Goal: Use online tool/utility: Utilize a website feature to perform a specific function

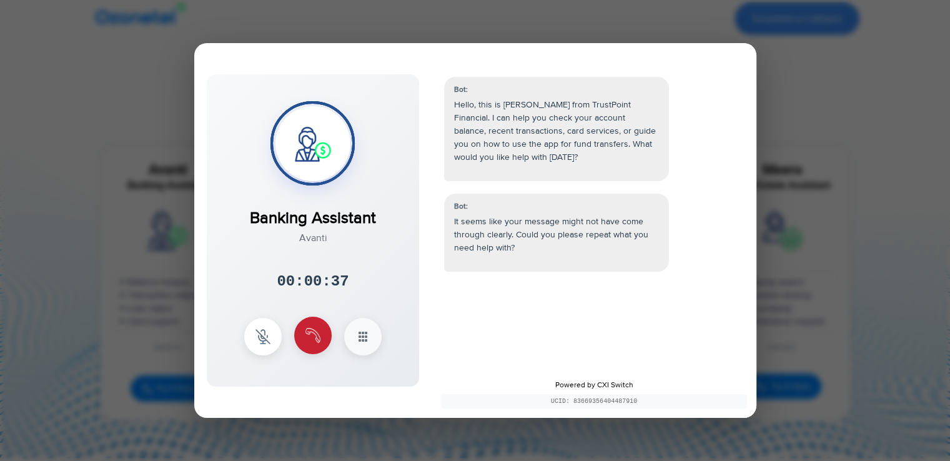
click at [312, 323] on button at bounding box center [312, 335] width 37 height 37
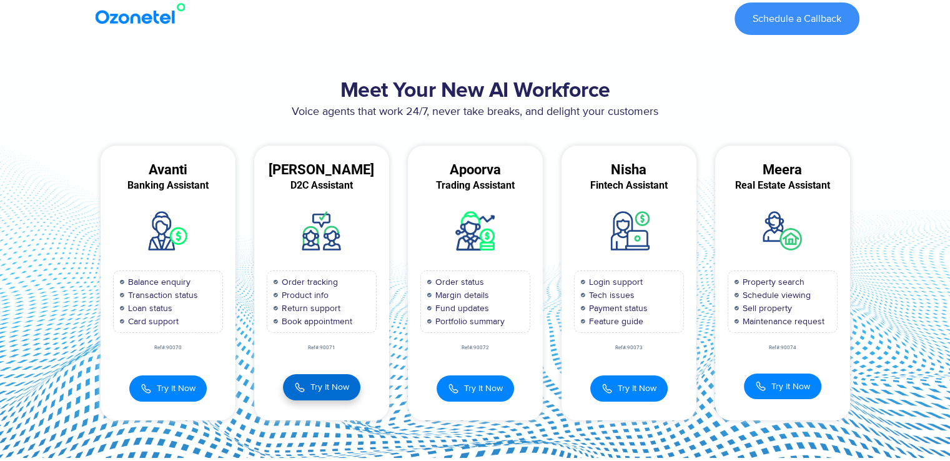
click at [324, 382] on span "Try It Now" at bounding box center [329, 386] width 39 height 13
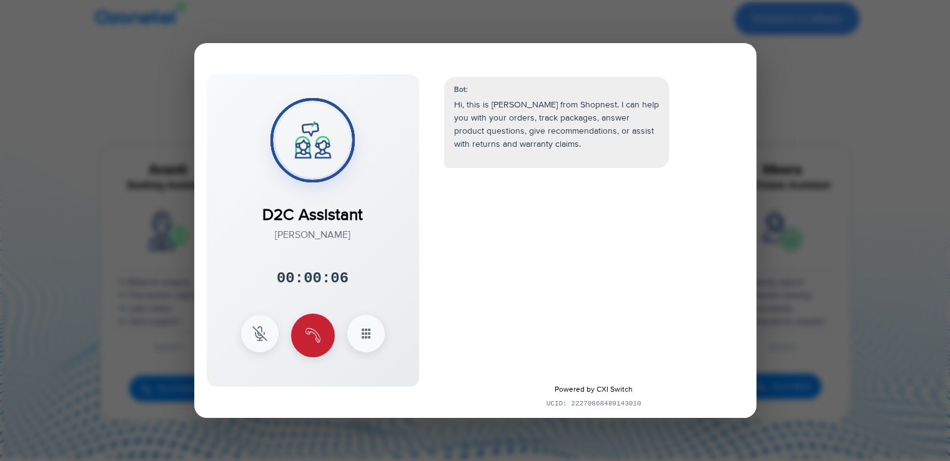
click at [304, 320] on button at bounding box center [313, 336] width 44 height 44
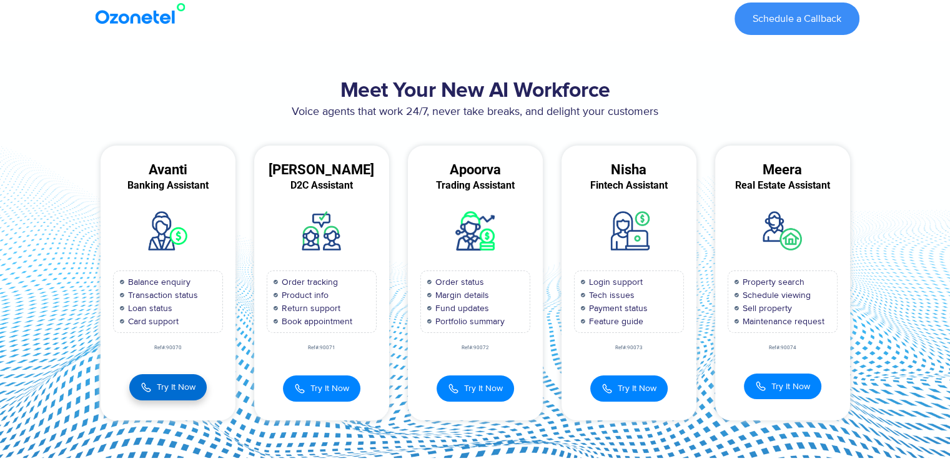
click at [157, 385] on span "Try It Now" at bounding box center [176, 386] width 39 height 13
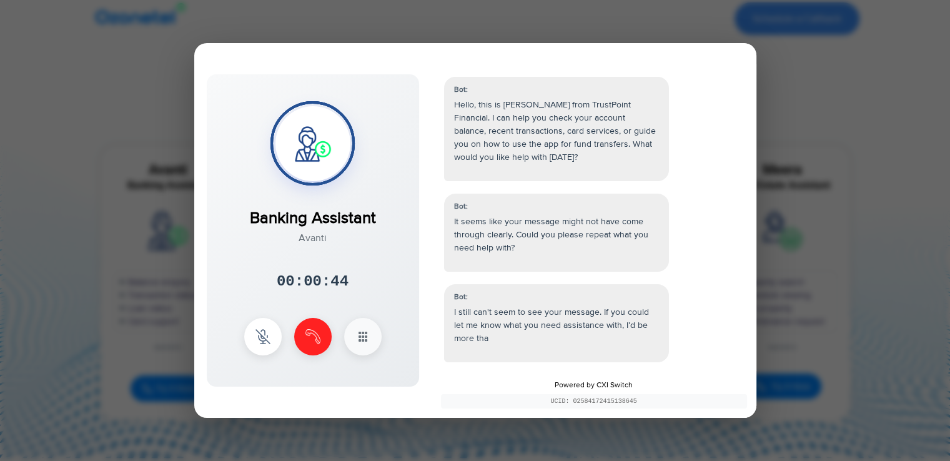
scroll to position [9, 0]
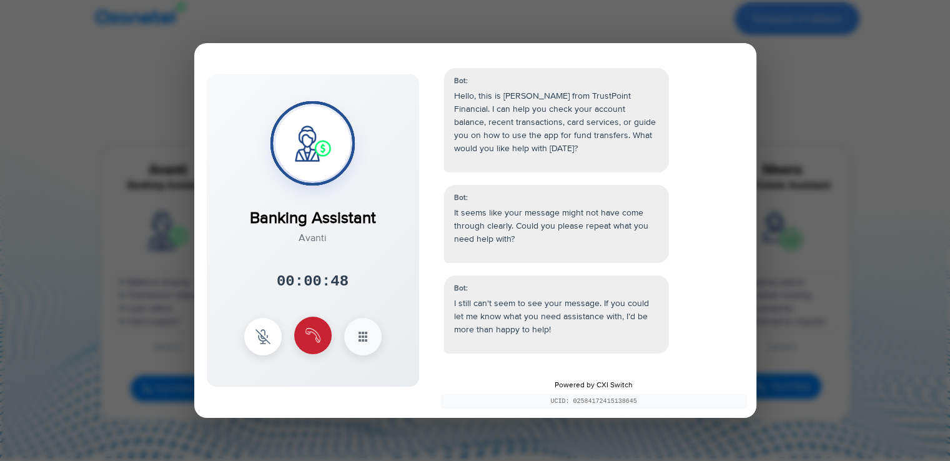
click at [313, 339] on img at bounding box center [312, 335] width 15 height 15
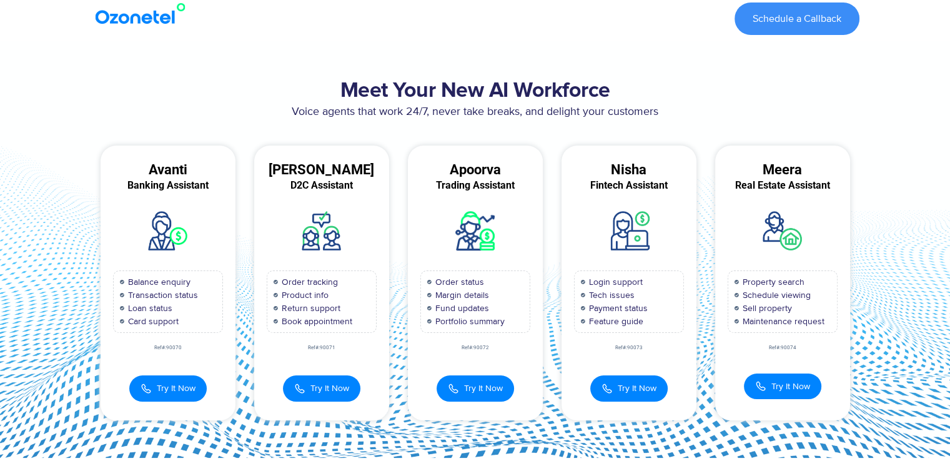
scroll to position [73, 0]
click at [327, 380] on span "Try It Now" at bounding box center [329, 386] width 39 height 13
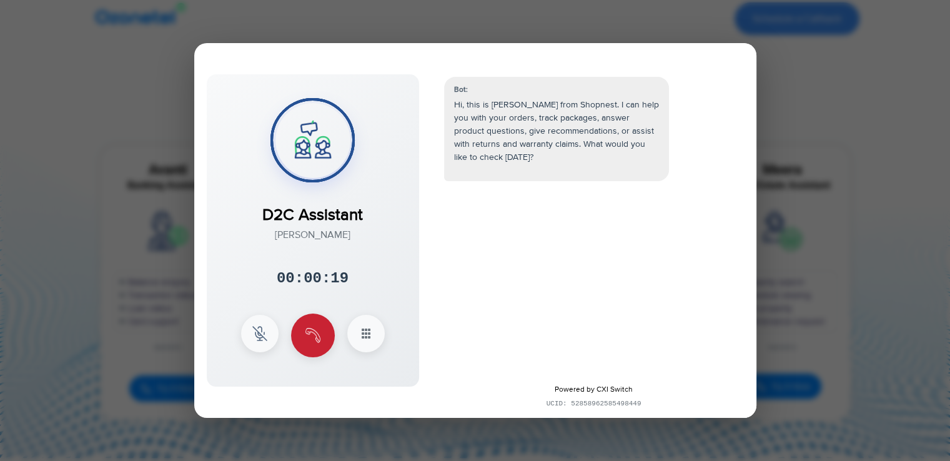
click at [315, 343] on button at bounding box center [313, 336] width 44 height 44
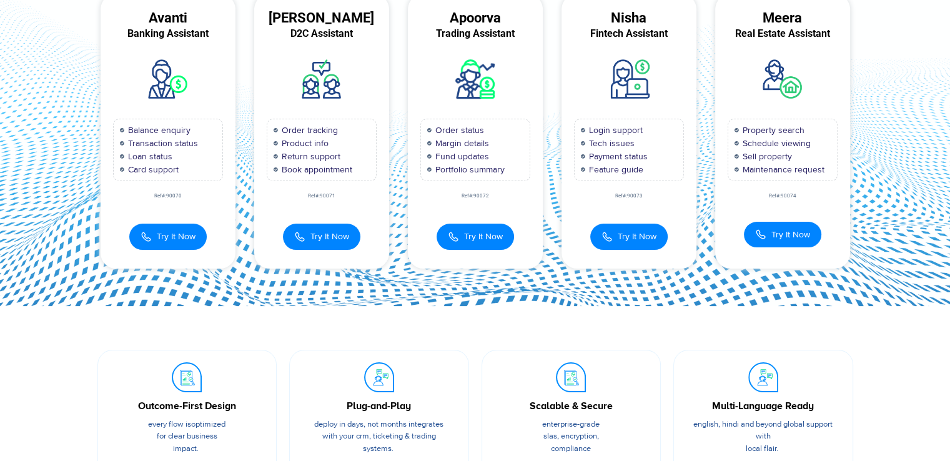
scroll to position [0, 0]
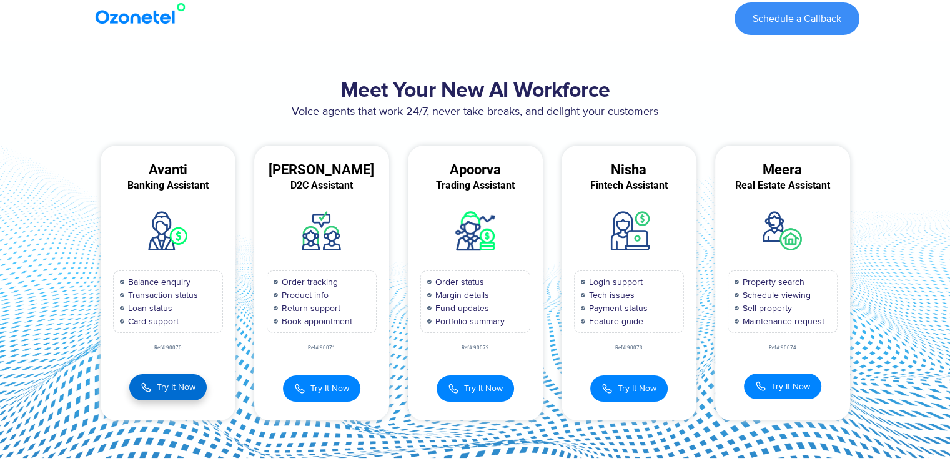
click at [169, 378] on button "Try It Now" at bounding box center [167, 387] width 77 height 26
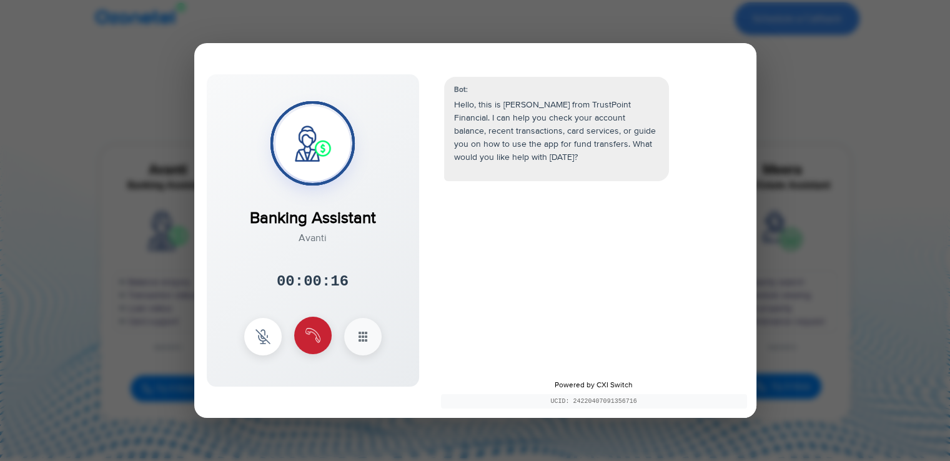
click at [320, 333] on button at bounding box center [312, 335] width 37 height 37
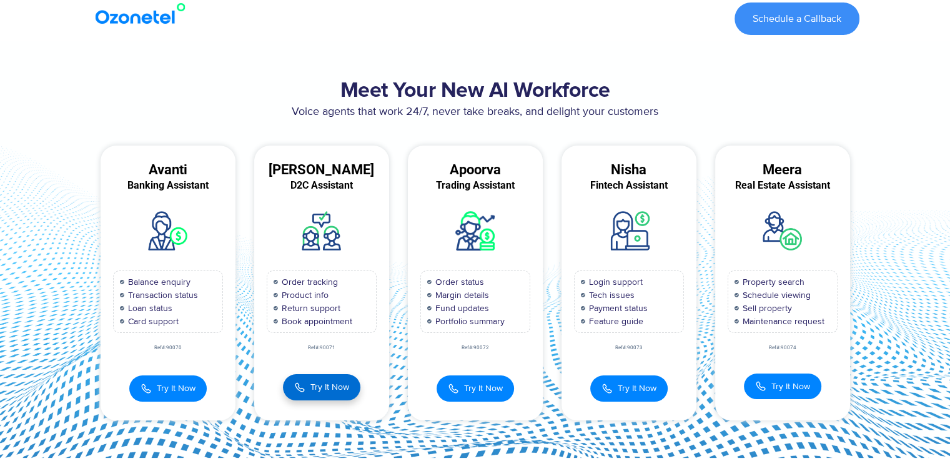
click at [318, 394] on button "Try It Now" at bounding box center [321, 387] width 77 height 26
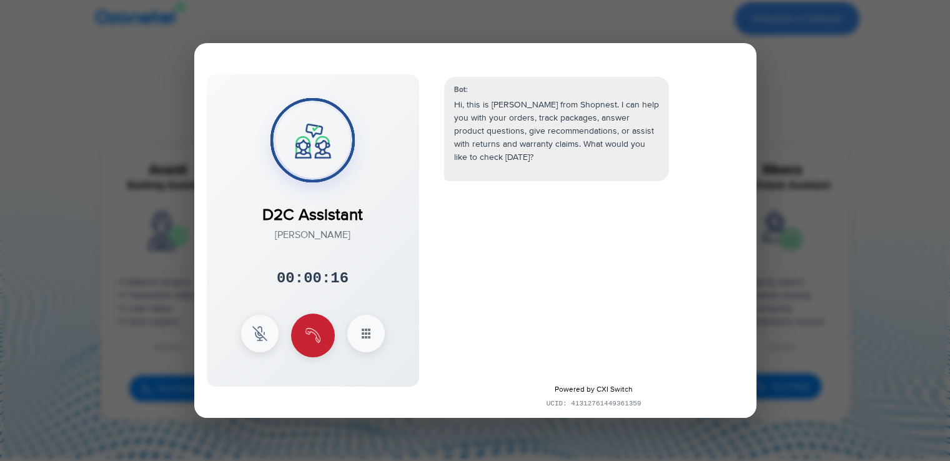
click at [308, 339] on img at bounding box center [312, 335] width 15 height 15
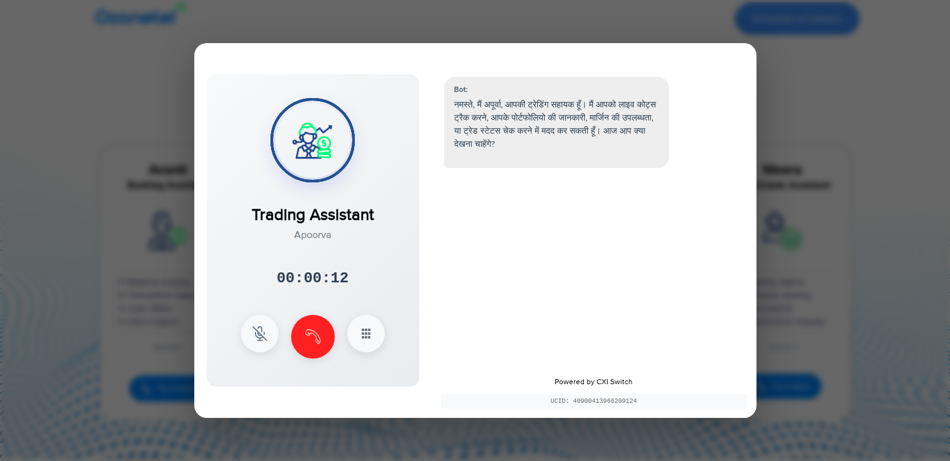
click at [560, 162] on div "Bot: नमस्ते, मैं अपूर्वा, आपकी ट्रेडिंग सहायक हूँ। मैं आपको लाइव कोट्स ट्रैक कर…" at bounding box center [556, 122] width 225 height 91
click at [309, 332] on img at bounding box center [312, 335] width 15 height 15
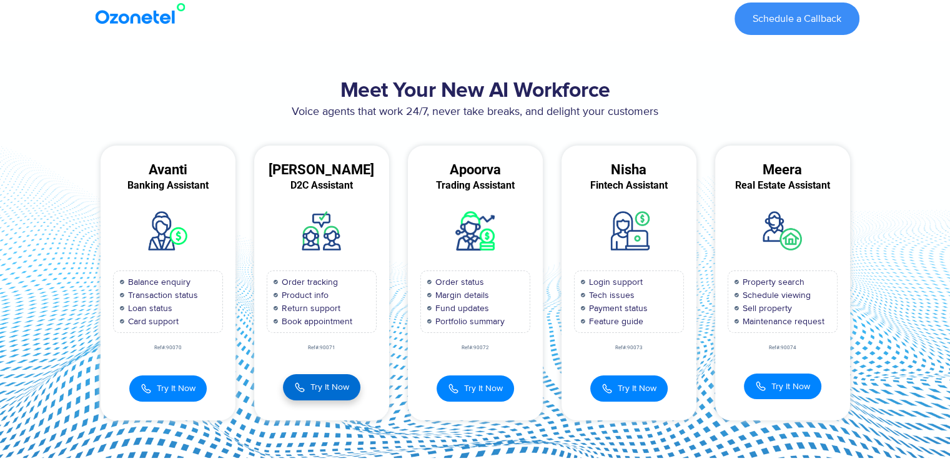
click at [330, 397] on button "Try It Now" at bounding box center [321, 387] width 77 height 26
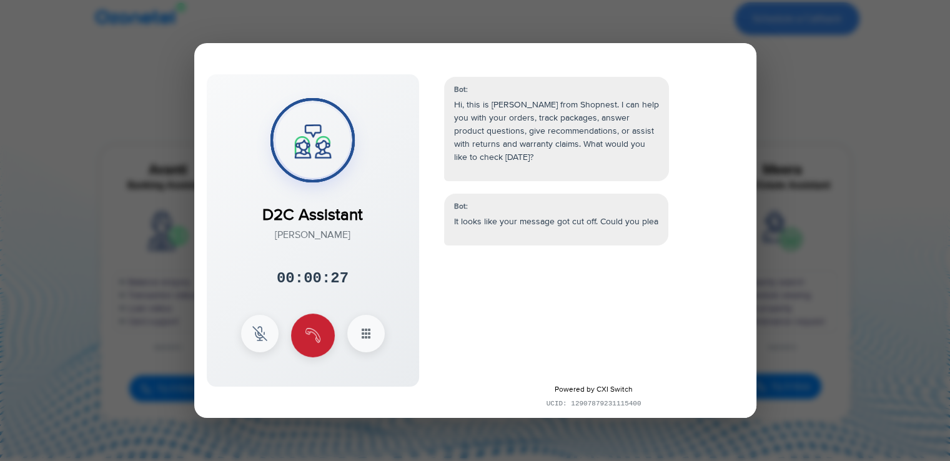
click at [321, 335] on button at bounding box center [313, 336] width 44 height 44
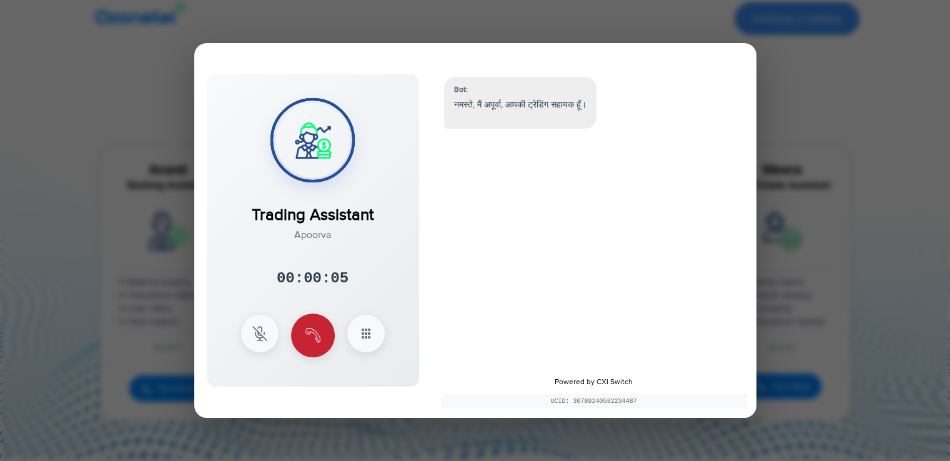
click at [320, 337] on button at bounding box center [313, 336] width 44 height 44
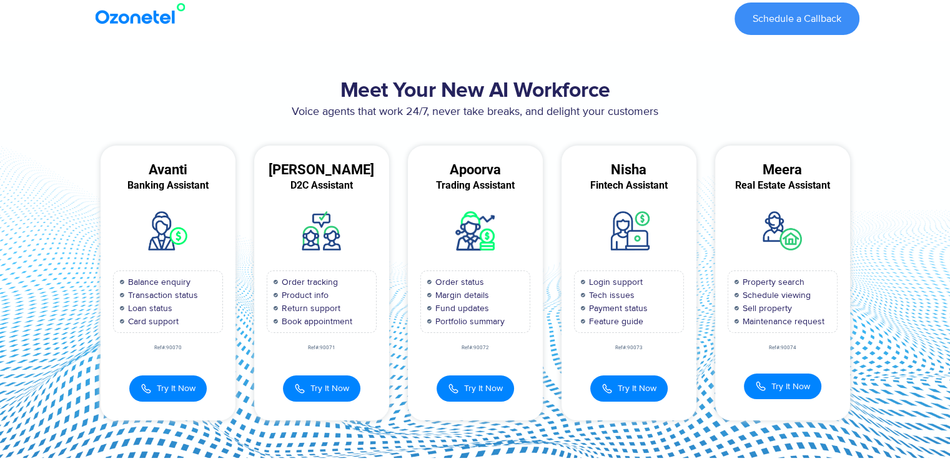
click at [473, 368] on div "Try It Now Trading Assistant Apoorva 00:00:00 × 1 2 3 4 5 6 7" at bounding box center [475, 382] width 135 height 39
click at [473, 381] on span "Try It Now" at bounding box center [483, 386] width 39 height 13
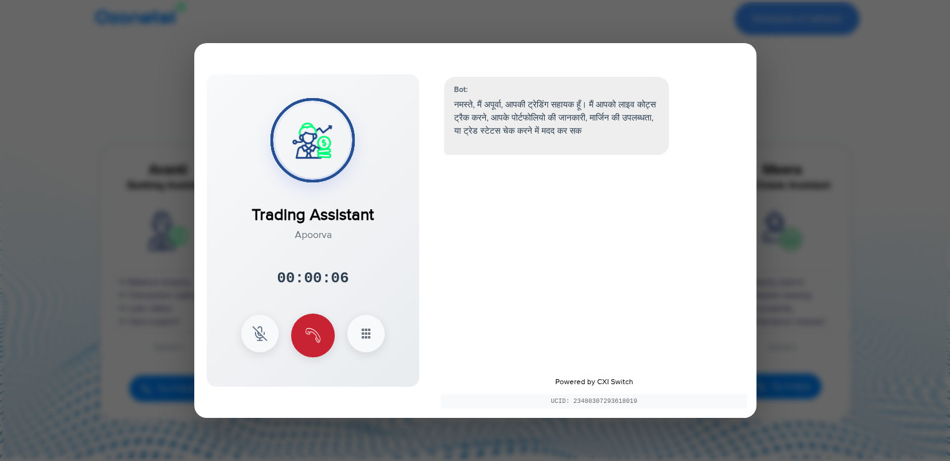
click at [311, 332] on img at bounding box center [312, 335] width 15 height 15
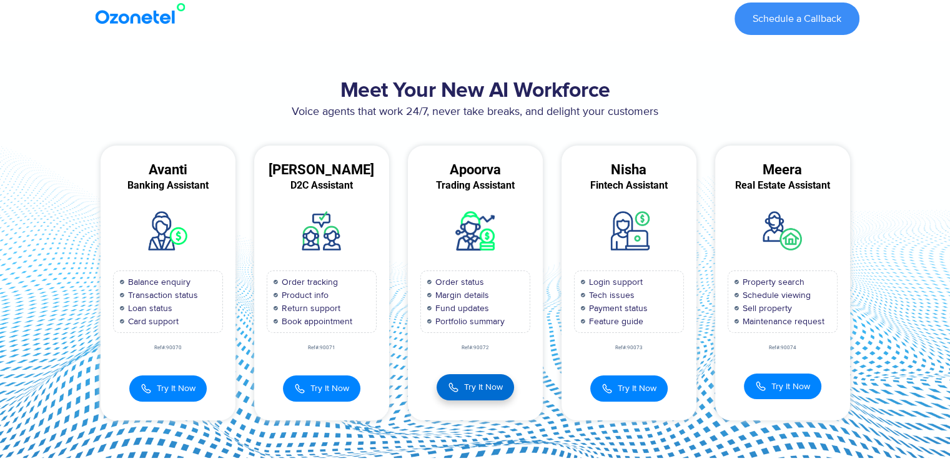
click at [471, 383] on span "Try It Now" at bounding box center [483, 386] width 39 height 13
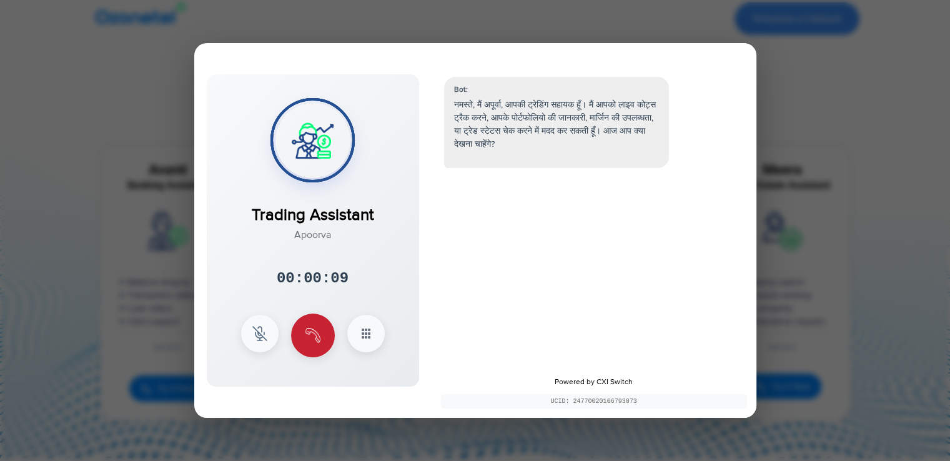
click at [312, 354] on button at bounding box center [313, 336] width 44 height 44
click at [320, 337] on button at bounding box center [313, 336] width 44 height 44
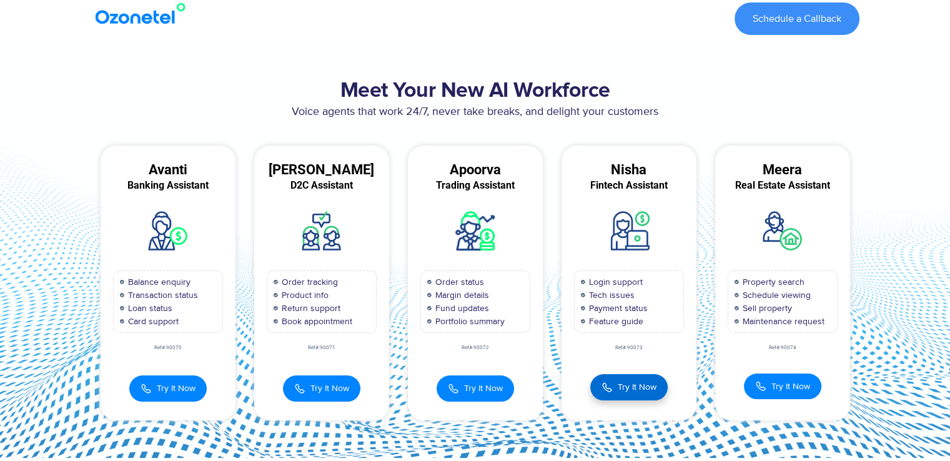
click at [643, 393] on span "Try It Now" at bounding box center [637, 386] width 39 height 13
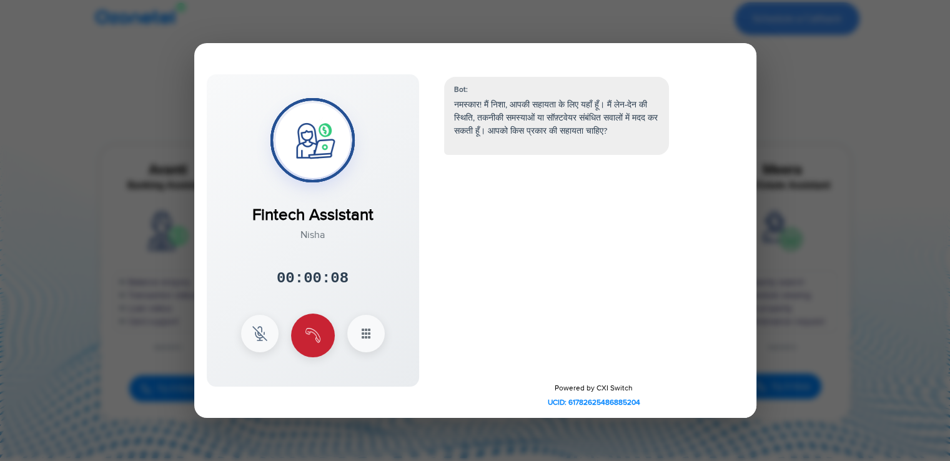
click at [322, 326] on button at bounding box center [313, 336] width 44 height 44
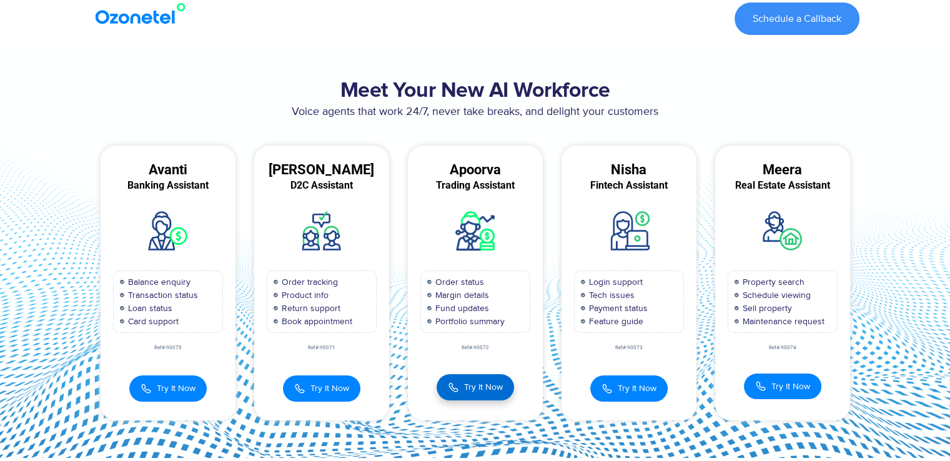
click at [473, 392] on span "Try It Now" at bounding box center [483, 386] width 39 height 13
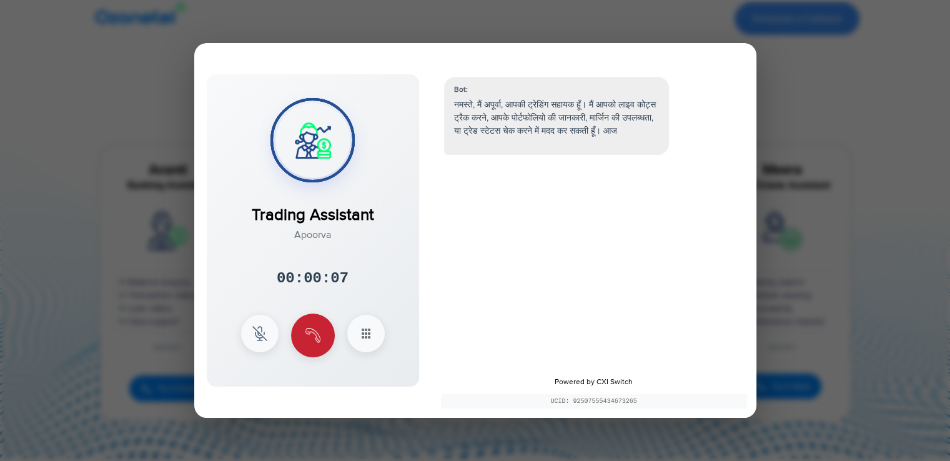
click at [306, 324] on button at bounding box center [313, 336] width 44 height 44
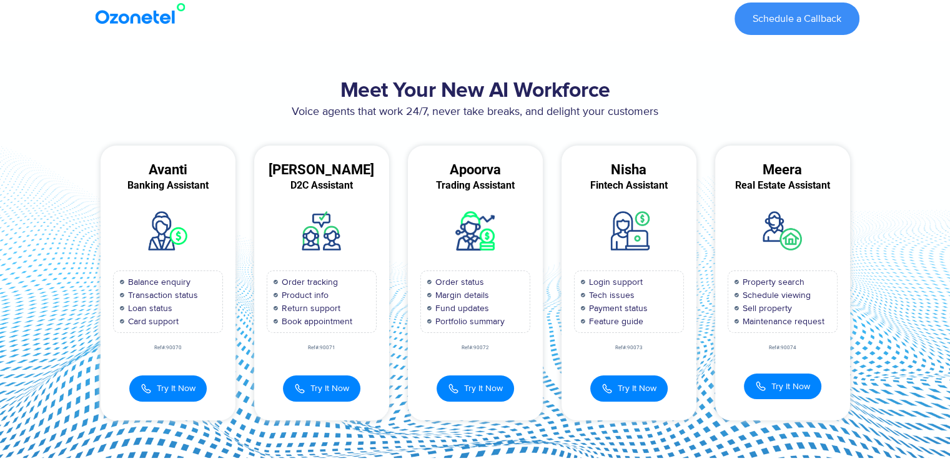
click at [306, 373] on div "Try It Now D2C Assistant​ Anita 00:00:00 × 1 2 3 4 5 6 7 8" at bounding box center [321, 382] width 135 height 39
click at [309, 386] on button "Try It Now" at bounding box center [321, 387] width 77 height 26
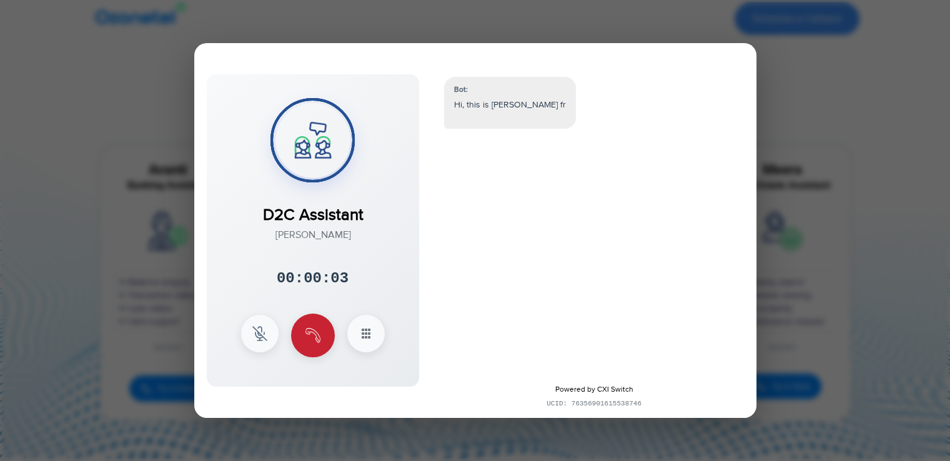
click at [318, 347] on button at bounding box center [313, 336] width 44 height 44
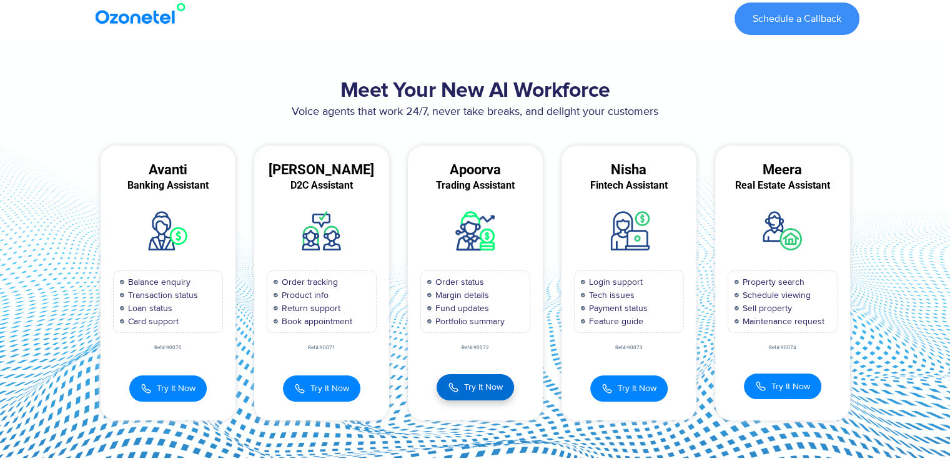
click at [477, 390] on span "Try It Now" at bounding box center [483, 386] width 39 height 13
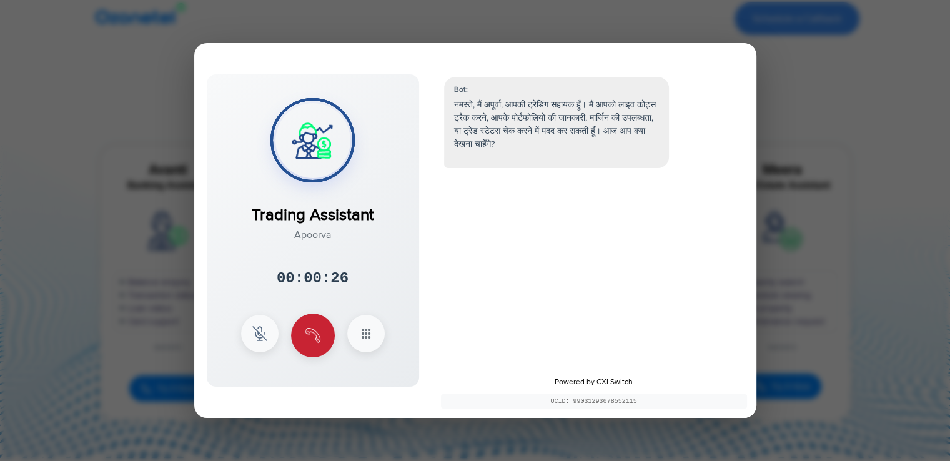
click at [312, 328] on img at bounding box center [312, 335] width 15 height 15
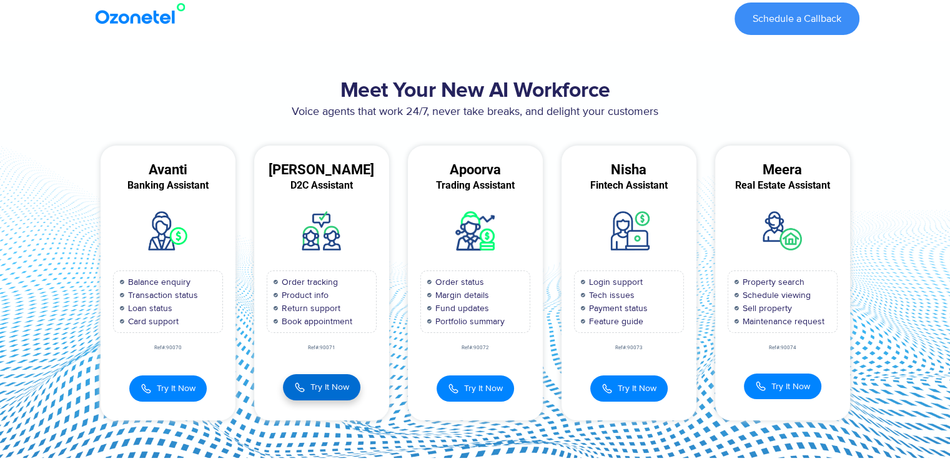
click at [317, 390] on span "Try It Now" at bounding box center [329, 386] width 39 height 13
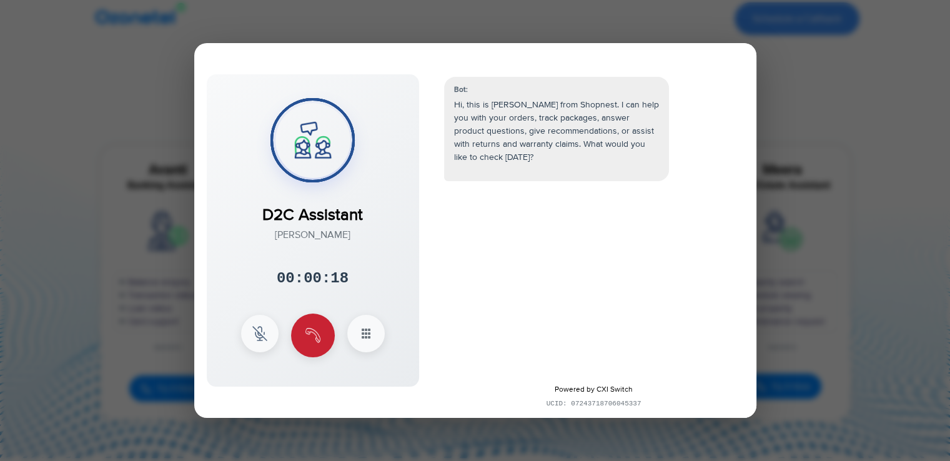
click at [312, 330] on img at bounding box center [312, 335] width 15 height 15
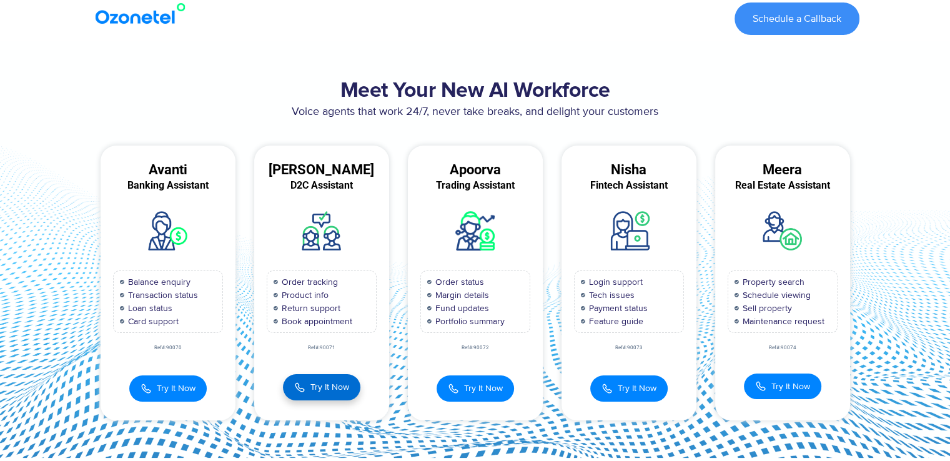
click at [327, 390] on span "Try It Now" at bounding box center [329, 386] width 39 height 13
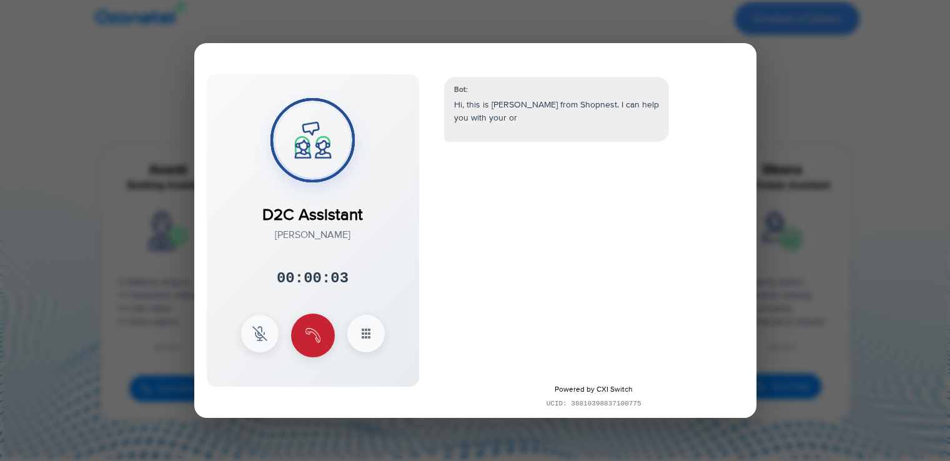
click at [327, 342] on button at bounding box center [313, 336] width 44 height 44
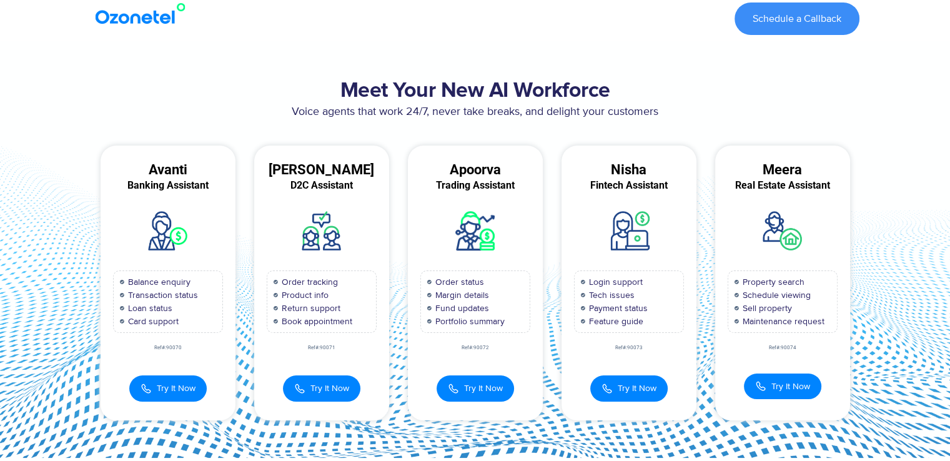
click at [487, 368] on div "Try It Now Trading Assistant Apoorva 00:00:00 × 1 2 3 4 5 6 7" at bounding box center [475, 382] width 135 height 39
click at [482, 380] on span "Try It Now" at bounding box center [483, 386] width 39 height 13
click at [631, 393] on button "Try It Now" at bounding box center [628, 387] width 77 height 26
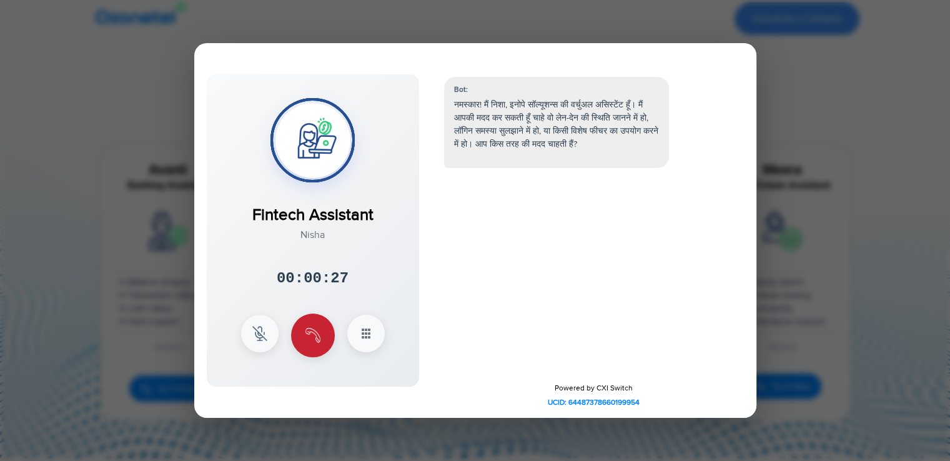
click at [315, 332] on img at bounding box center [312, 335] width 15 height 15
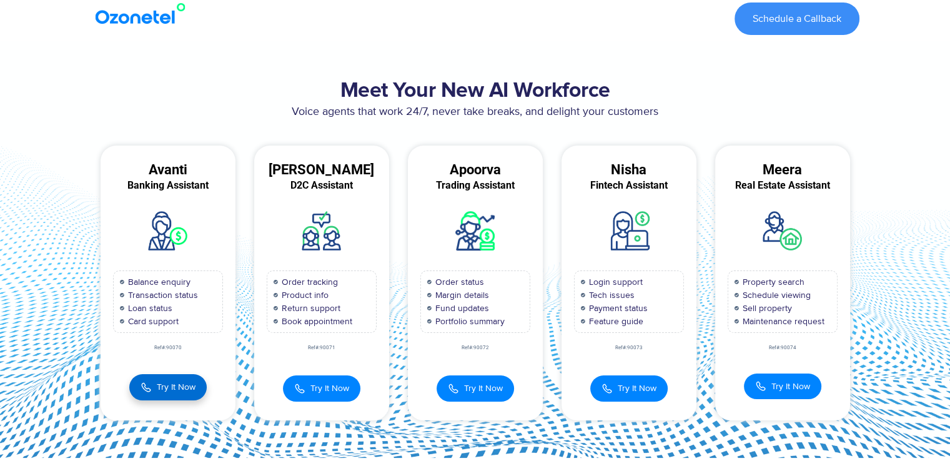
click at [155, 392] on button "Try It Now" at bounding box center [167, 387] width 77 height 26
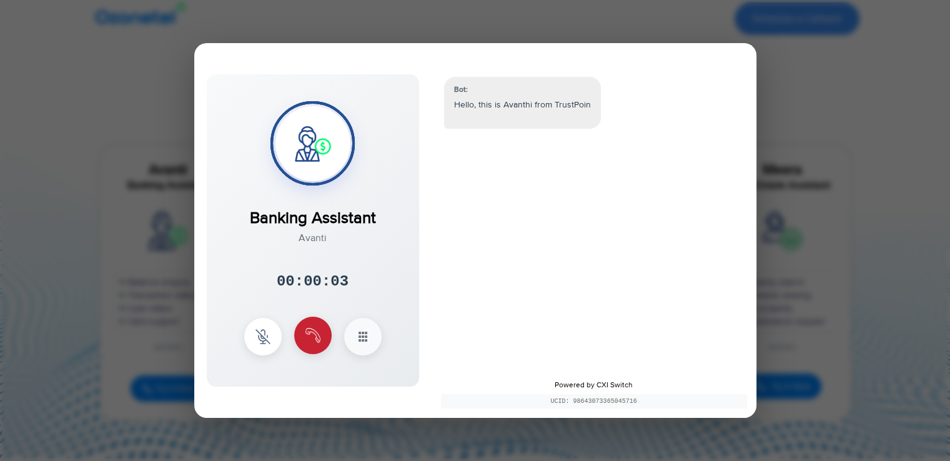
click at [317, 333] on img at bounding box center [312, 335] width 15 height 15
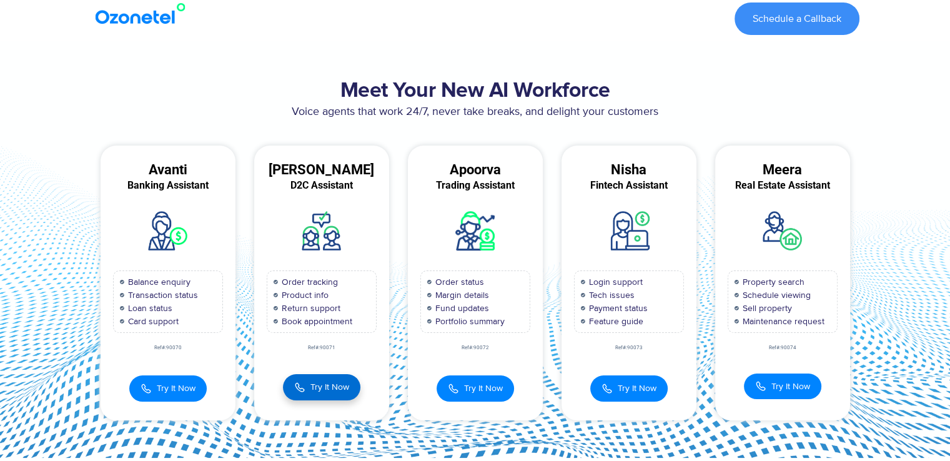
click at [340, 378] on button "Try It Now" at bounding box center [321, 387] width 77 height 26
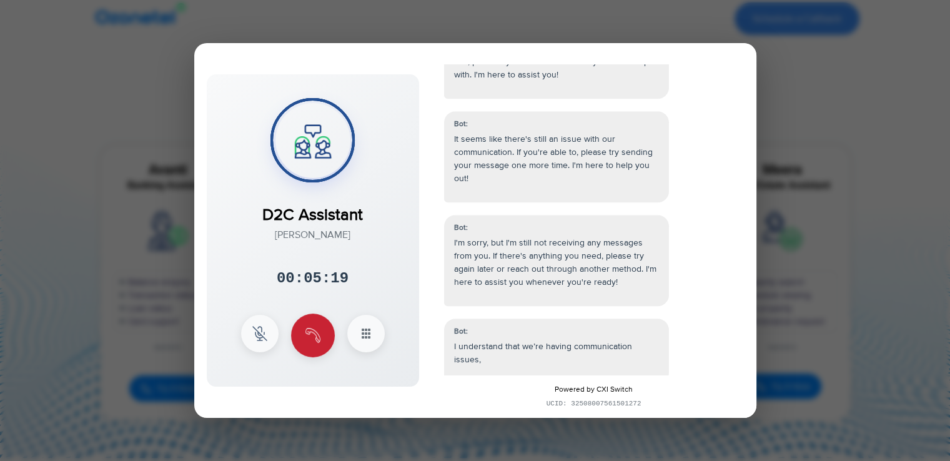
scroll to position [1235, 0]
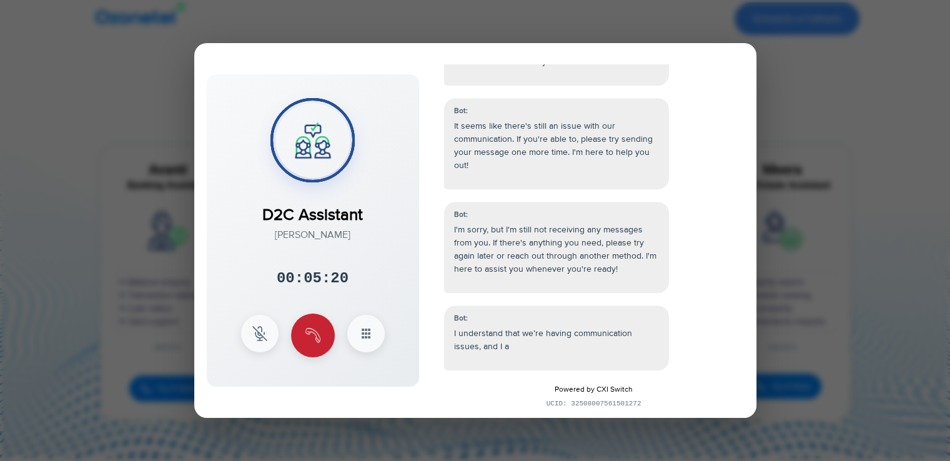
click at [315, 334] on img at bounding box center [312, 335] width 15 height 15
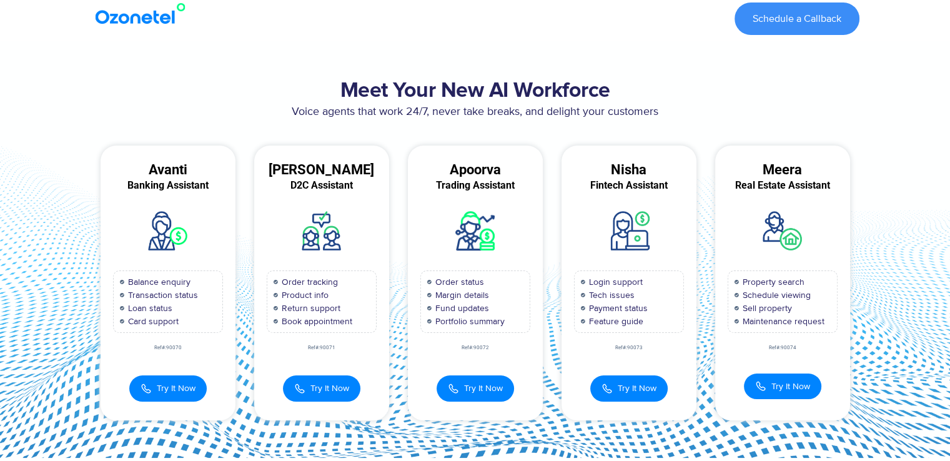
scroll to position [1261, 0]
click at [319, 383] on span "Try It Now" at bounding box center [329, 386] width 39 height 13
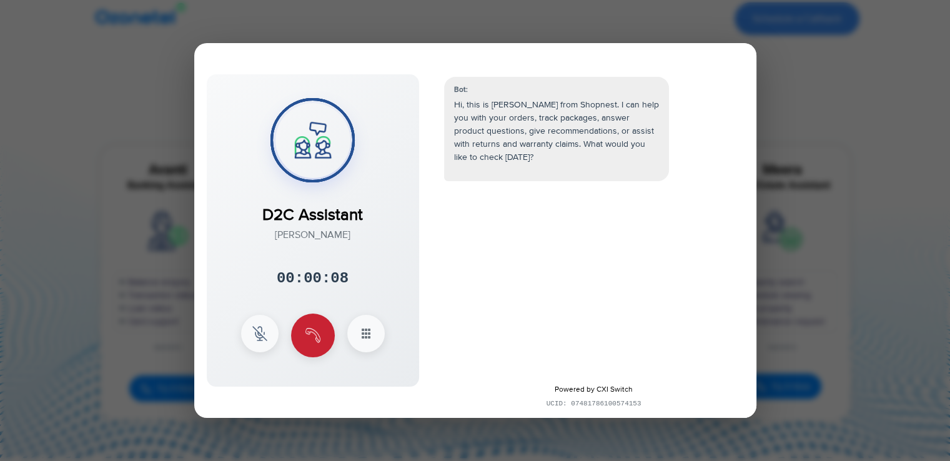
click at [316, 328] on img at bounding box center [312, 335] width 15 height 15
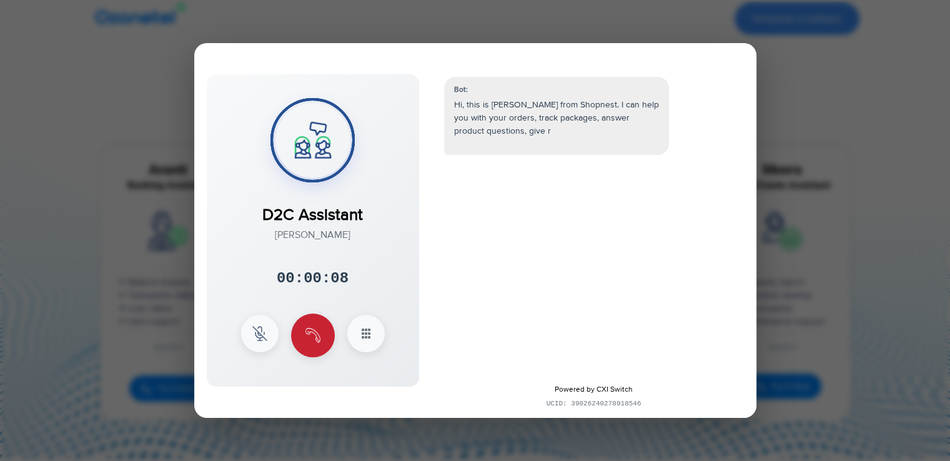
click at [309, 330] on img at bounding box center [312, 335] width 15 height 15
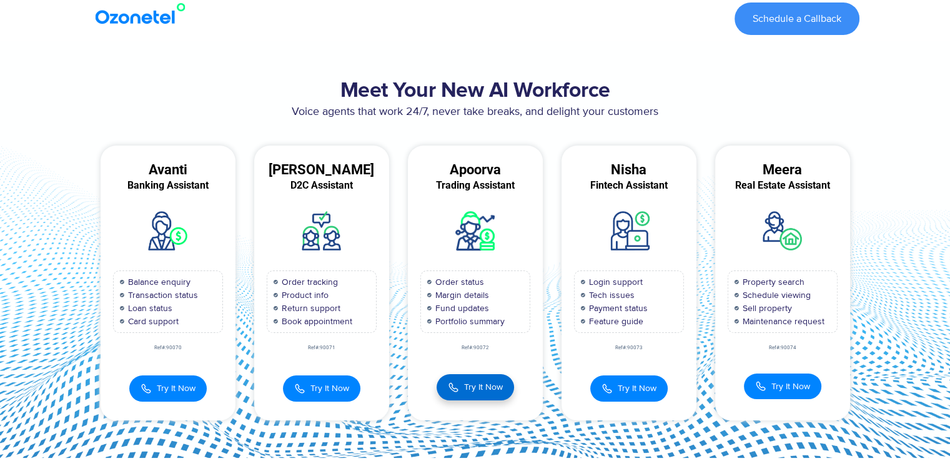
click at [467, 381] on span "Try It Now" at bounding box center [483, 386] width 39 height 13
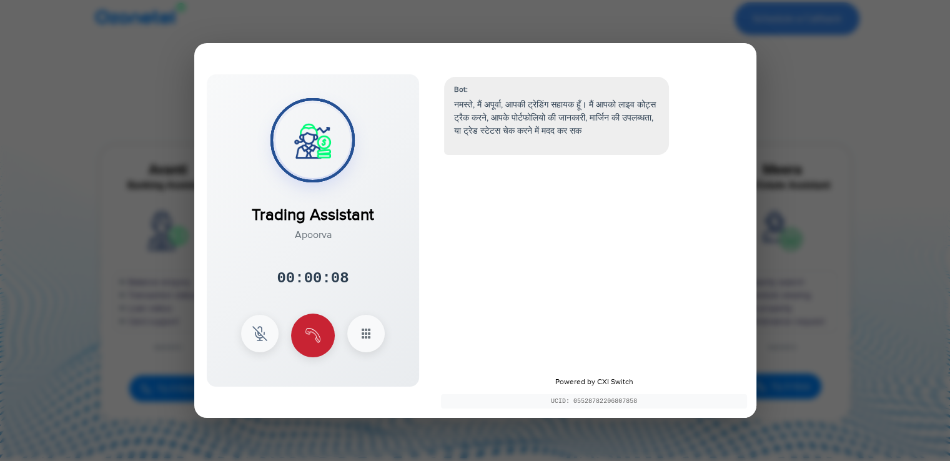
click at [327, 341] on button at bounding box center [313, 336] width 44 height 44
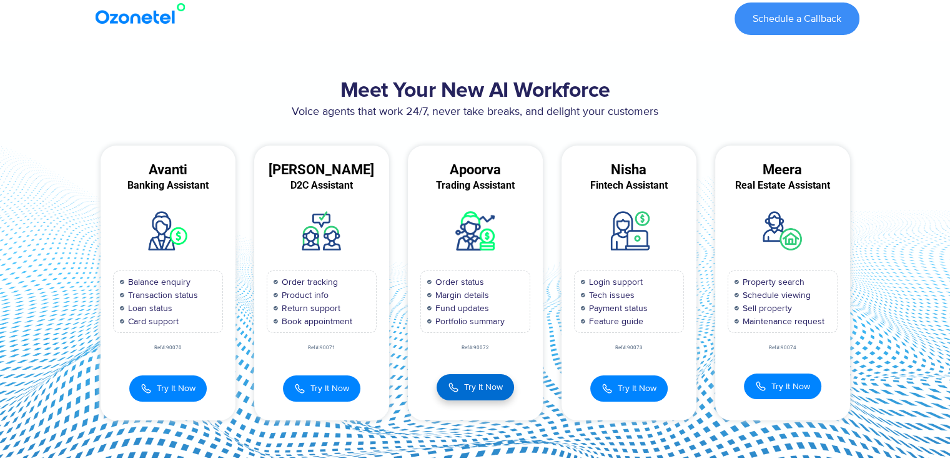
click at [465, 387] on span "Try It Now" at bounding box center [483, 386] width 39 height 13
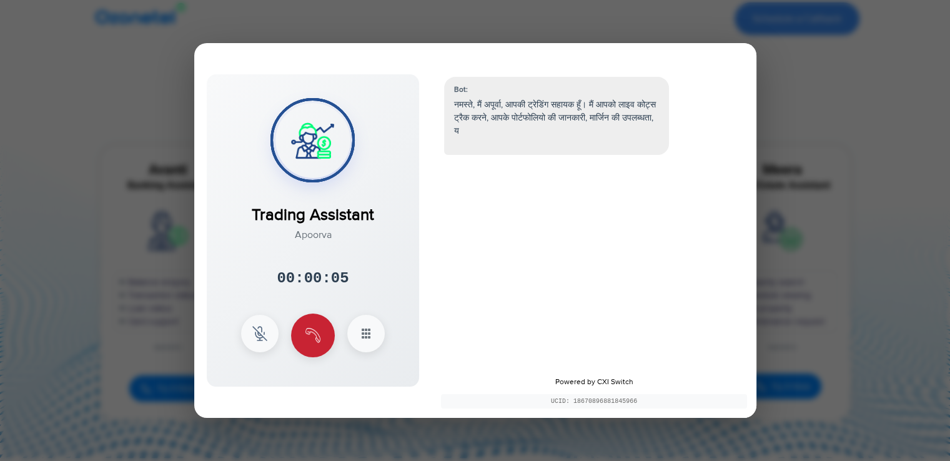
click at [315, 324] on button at bounding box center [313, 336] width 44 height 44
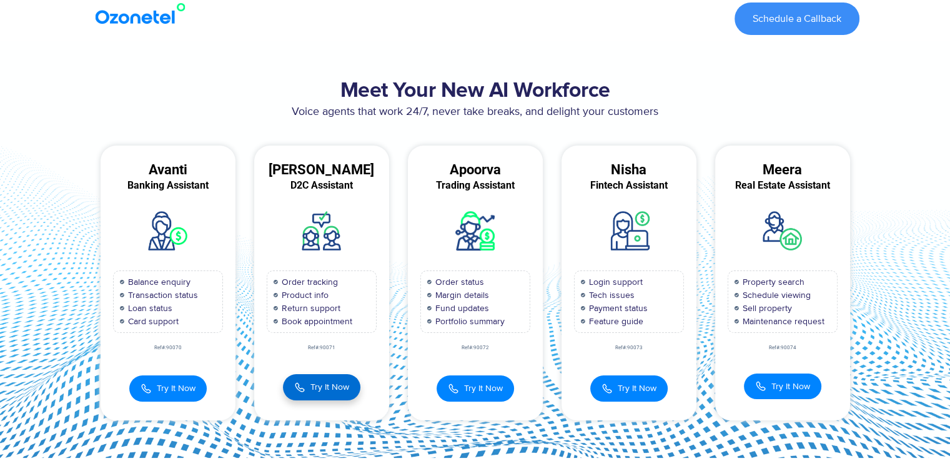
click at [322, 386] on span "Try It Now" at bounding box center [329, 386] width 39 height 13
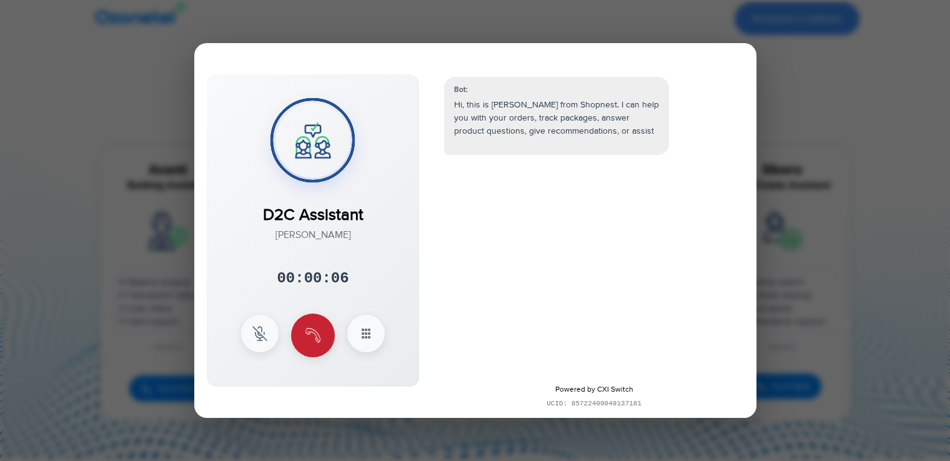
click at [326, 345] on button at bounding box center [313, 336] width 44 height 44
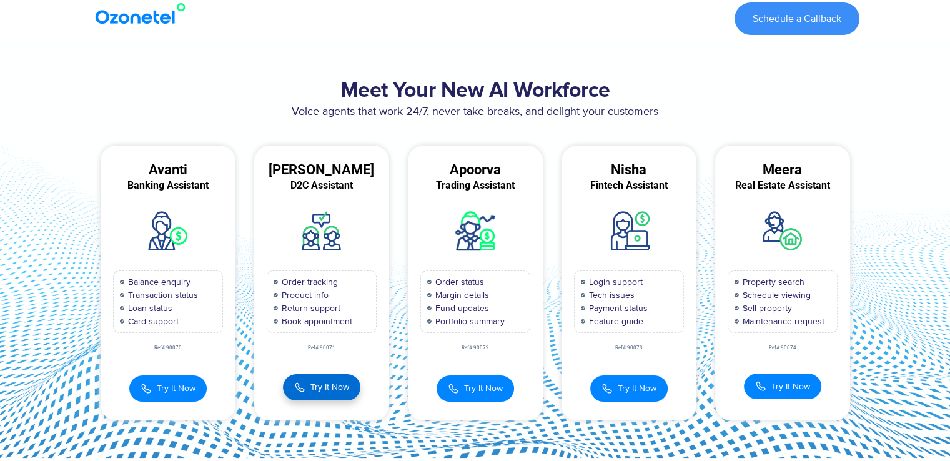
click at [332, 385] on span "Try It Now" at bounding box center [329, 386] width 39 height 13
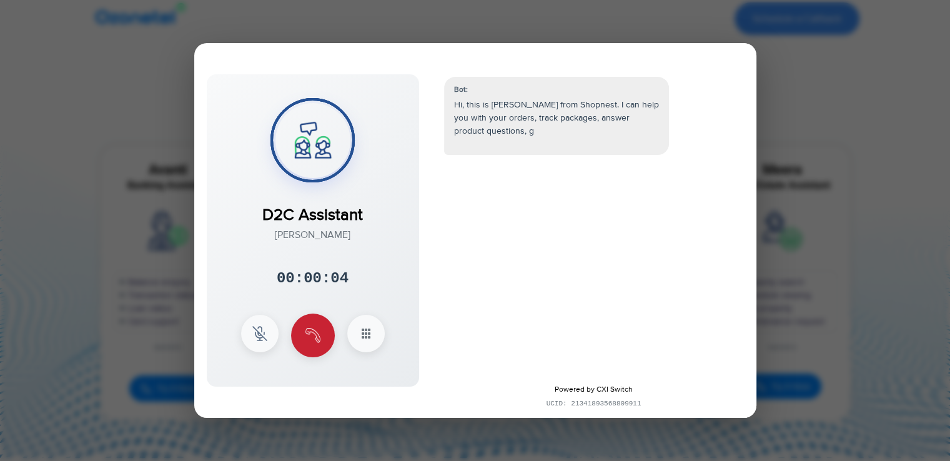
click at [310, 334] on img at bounding box center [312, 335] width 15 height 15
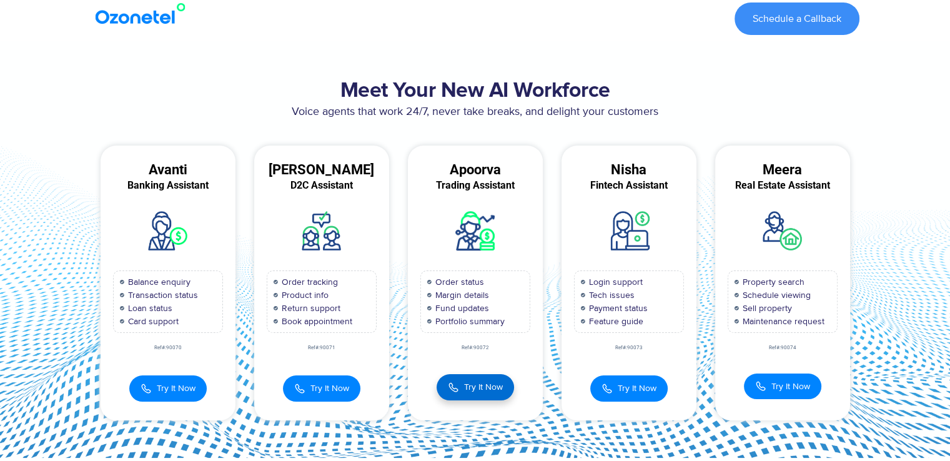
click at [472, 382] on span "Try It Now" at bounding box center [483, 386] width 39 height 13
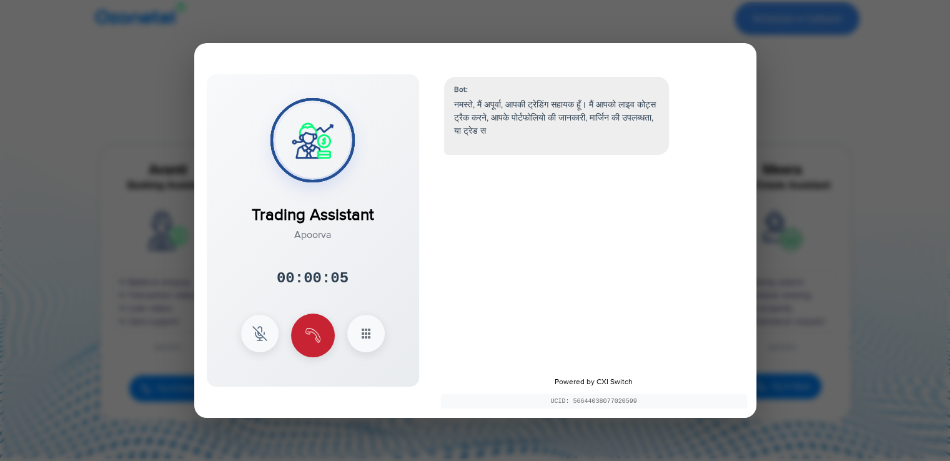
click at [322, 324] on button at bounding box center [313, 336] width 44 height 44
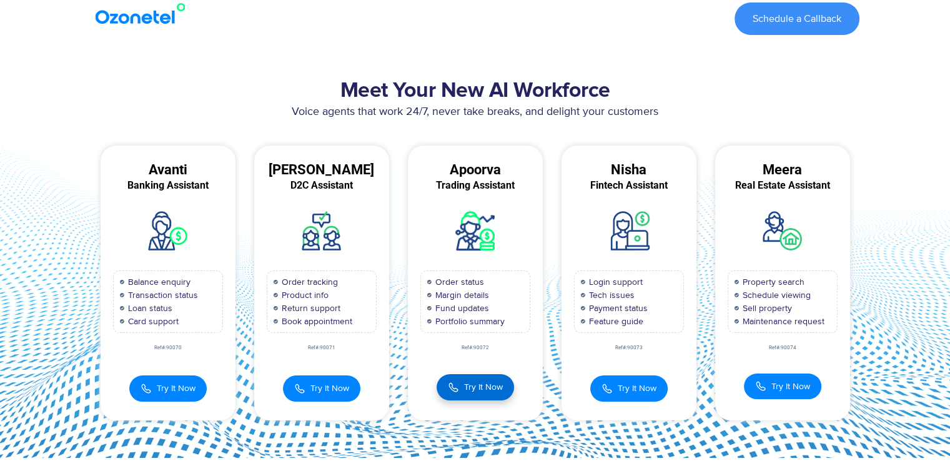
click at [477, 400] on div "Try It Now Trading Assistant [PERSON_NAME] 00:00:05 × 1 2 3 4 5 6 7" at bounding box center [475, 382] width 135 height 39
click at [482, 383] on span "Try It Now" at bounding box center [483, 386] width 39 height 13
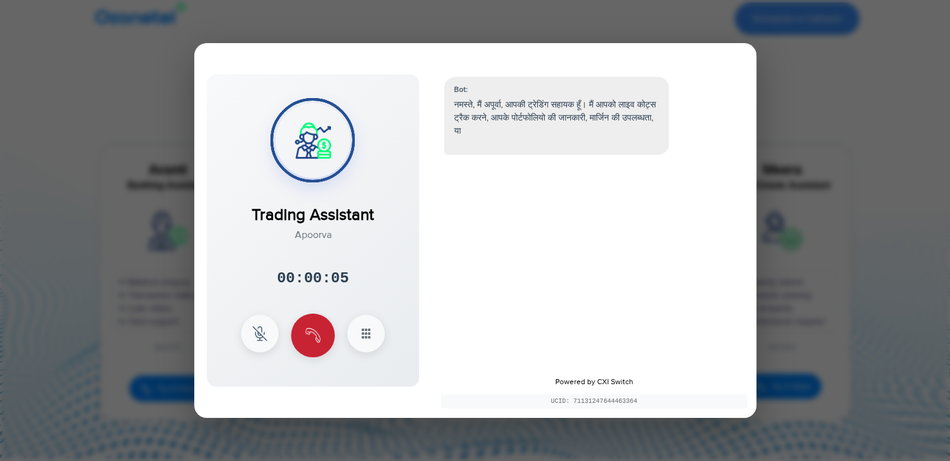
click at [318, 333] on img at bounding box center [312, 335] width 15 height 15
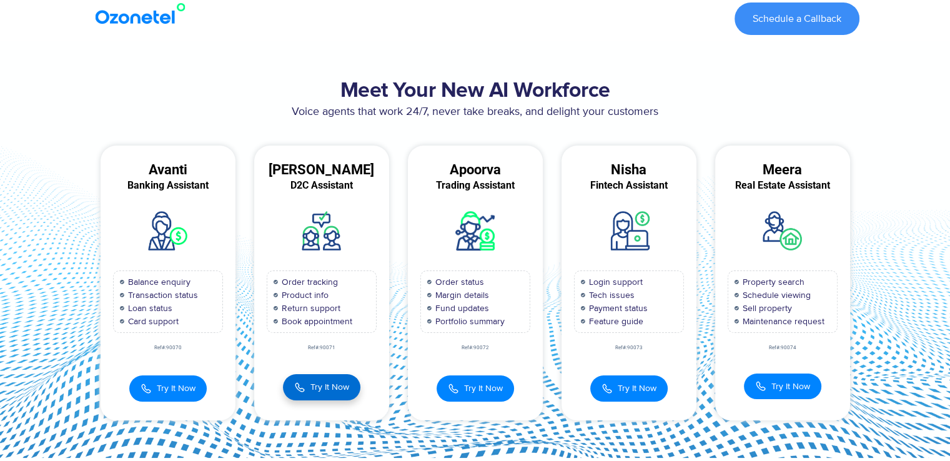
click at [317, 382] on span "Try It Now" at bounding box center [329, 386] width 39 height 13
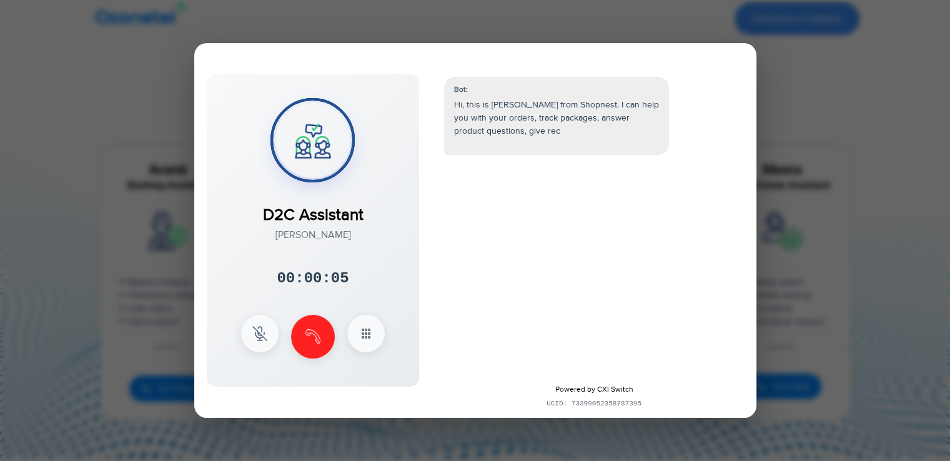
click at [342, 325] on div at bounding box center [313, 337] width 144 height 44
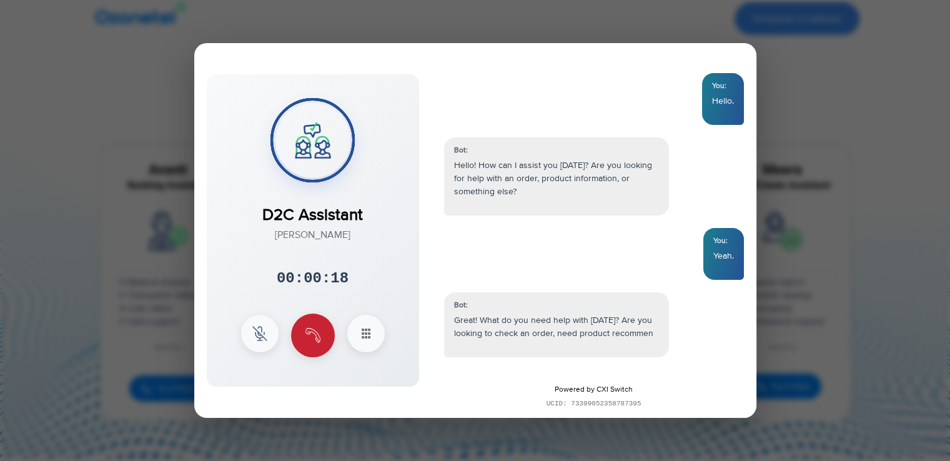
scroll to position [134, 0]
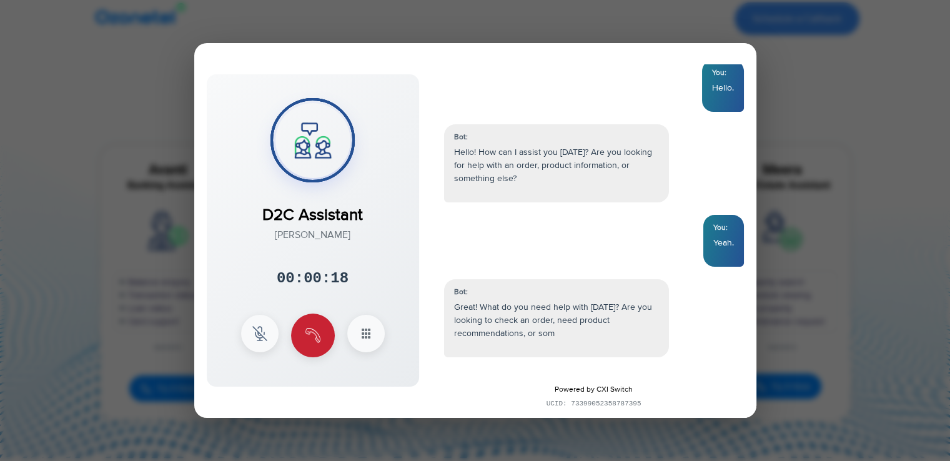
click at [325, 336] on button at bounding box center [313, 336] width 44 height 44
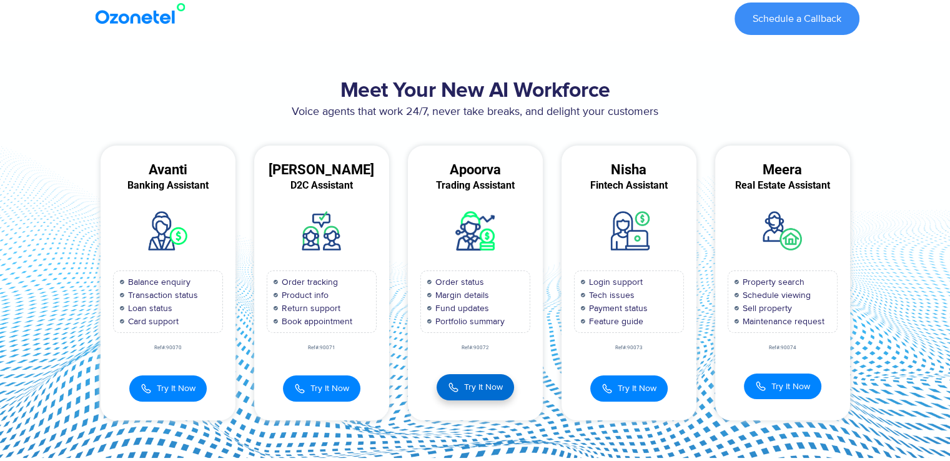
click at [484, 387] on span "Try It Now" at bounding box center [483, 386] width 39 height 13
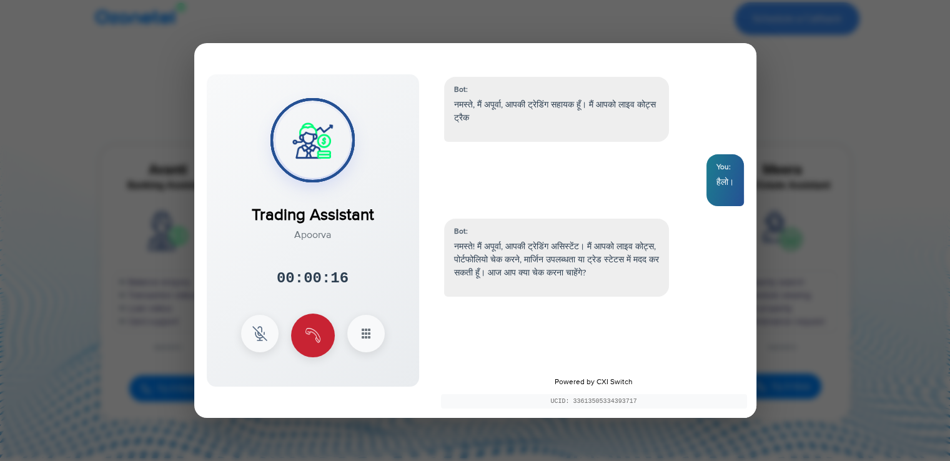
click at [317, 332] on img at bounding box center [312, 335] width 15 height 15
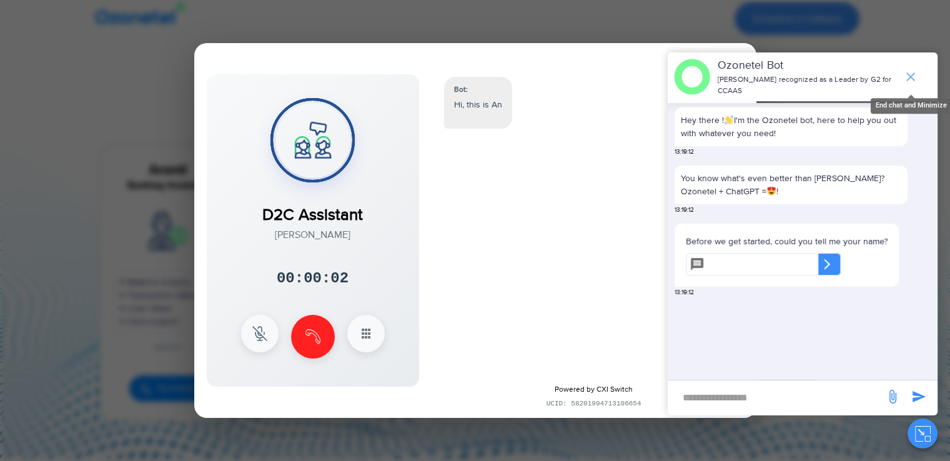
click at [913, 74] on icon "end chat or minimize" at bounding box center [910, 76] width 9 height 9
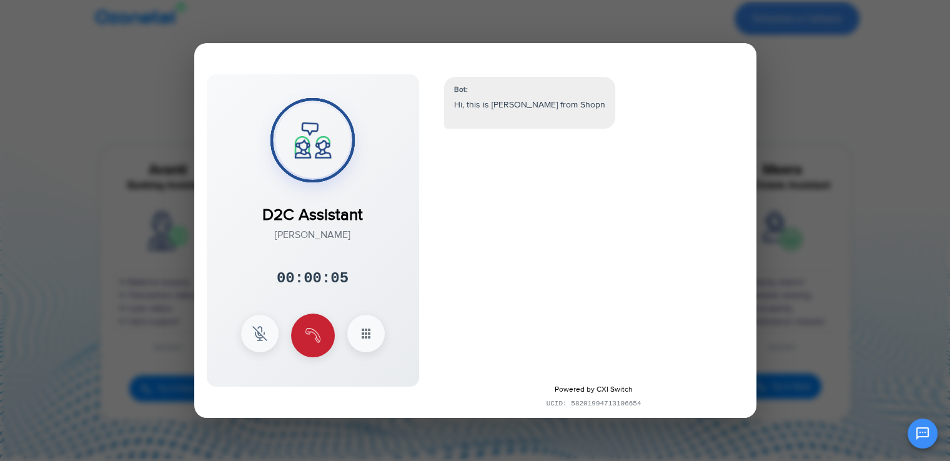
click at [319, 326] on button at bounding box center [313, 336] width 44 height 44
